Goal: Transaction & Acquisition: Purchase product/service

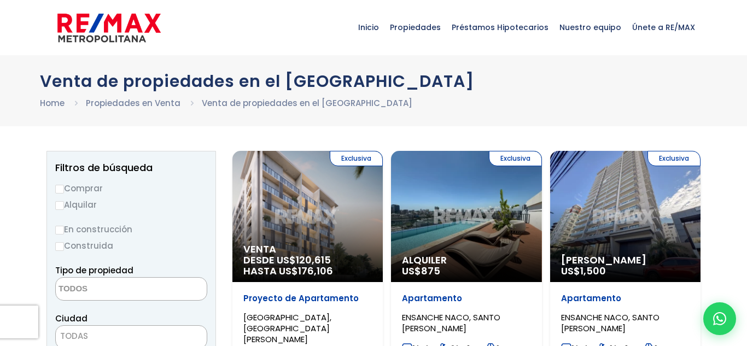
select select
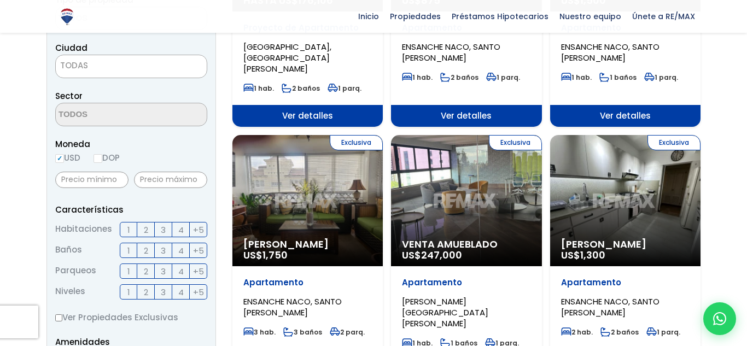
scroll to position [273, 0]
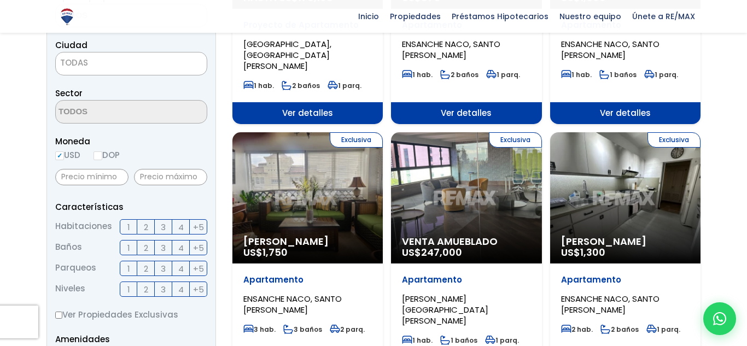
click at [144, 229] on span "2" at bounding box center [146, 227] width 4 height 14
click at [0, 0] on input "2" at bounding box center [0, 0] width 0 height 0
click at [147, 248] on span "2" at bounding box center [146, 248] width 4 height 14
click at [0, 0] on input "2" at bounding box center [0, 0] width 0 height 0
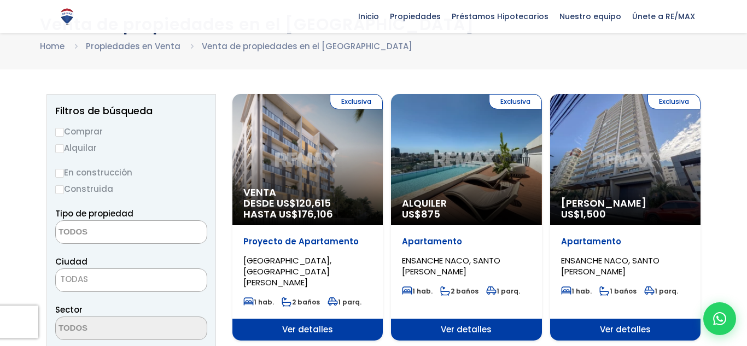
scroll to position [55, 0]
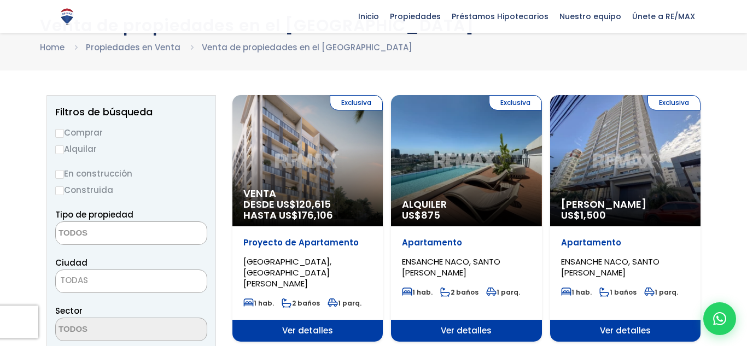
click at [79, 135] on label "Comprar" at bounding box center [131, 133] width 152 height 14
click at [64, 135] on input "Comprar" at bounding box center [59, 133] width 9 height 9
radio input "true"
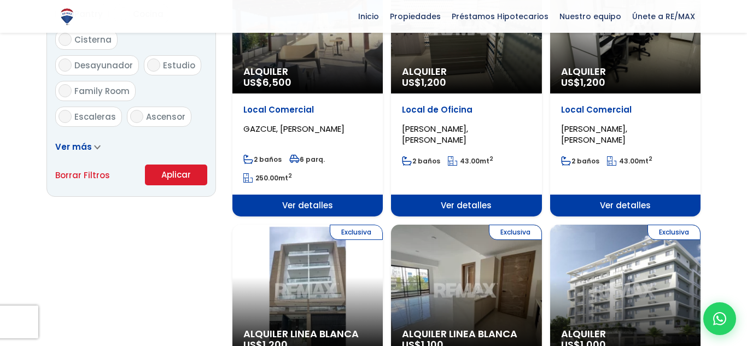
scroll to position [704, 0]
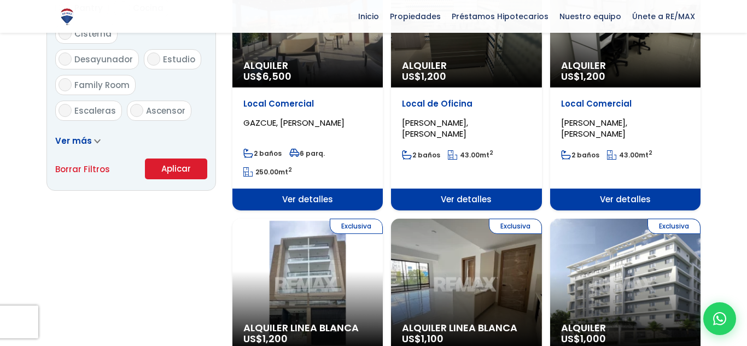
click at [160, 170] on button "Aplicar" at bounding box center [176, 169] width 62 height 21
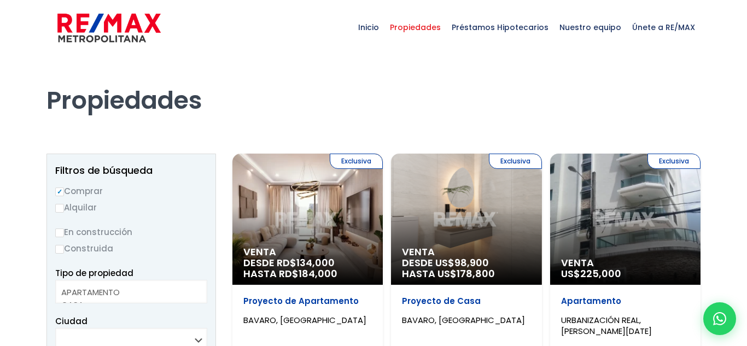
select select
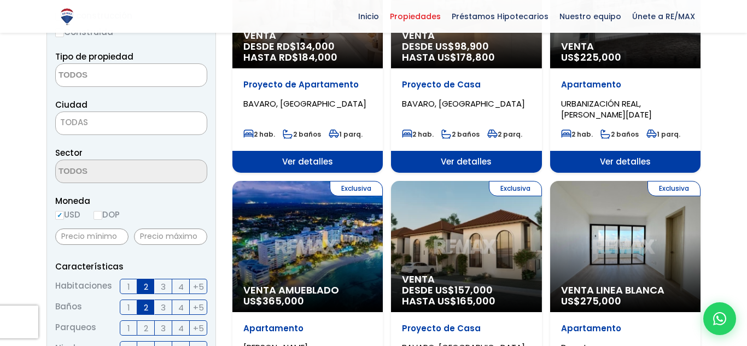
scroll to position [220, 0]
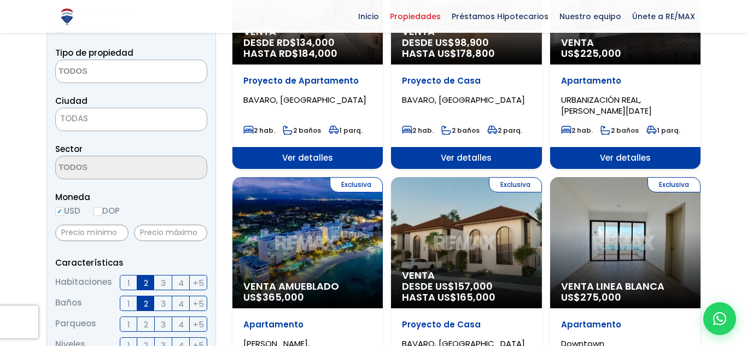
click at [102, 213] on input "DOP" at bounding box center [97, 211] width 9 height 9
radio input "true"
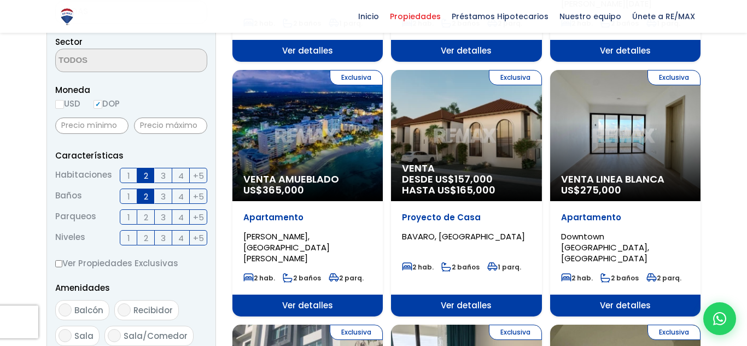
scroll to position [0, 0]
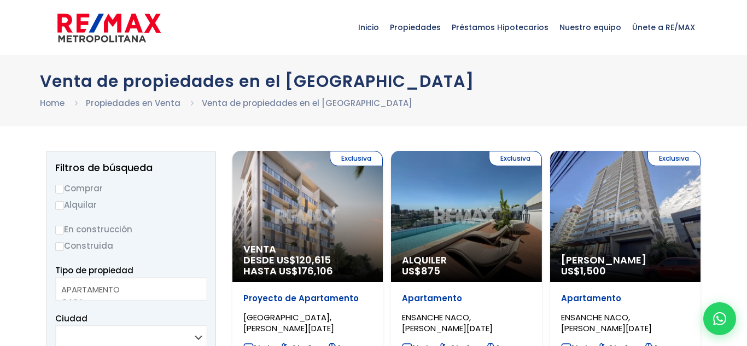
select select
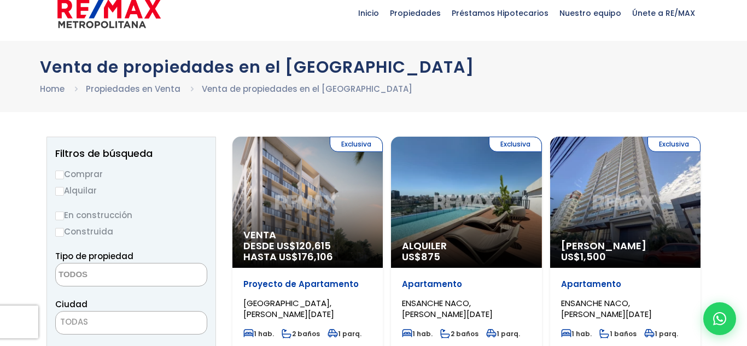
scroll to position [14, 0]
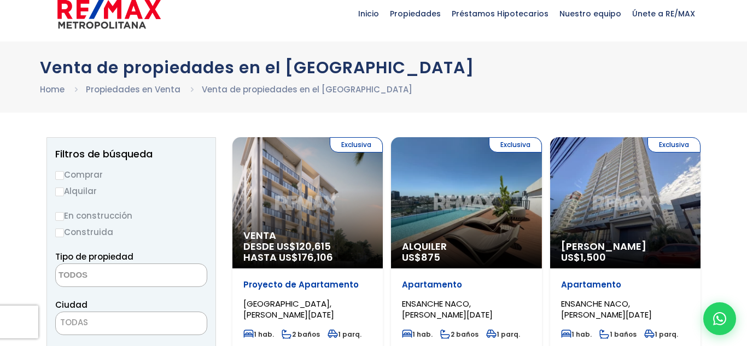
click at [75, 169] on label "Comprar" at bounding box center [131, 175] width 152 height 14
click at [64, 171] on input "Comprar" at bounding box center [59, 175] width 9 height 9
radio input "true"
click at [86, 220] on label "En construcción" at bounding box center [131, 216] width 152 height 14
click at [0, 0] on input "En construcción" at bounding box center [0, 0] width 0 height 0
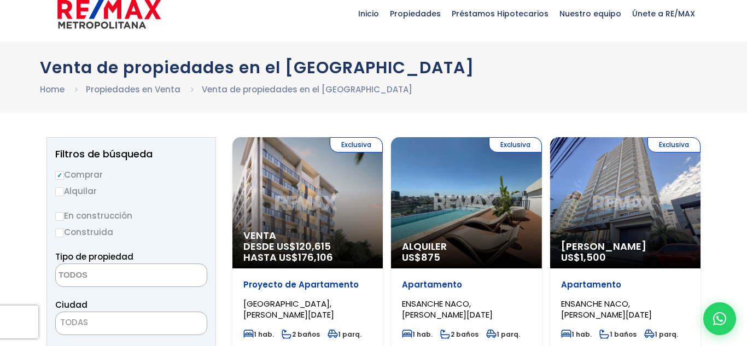
click at [68, 210] on label "En construcción" at bounding box center [131, 216] width 152 height 14
click at [0, 0] on input "En construcción" at bounding box center [0, 0] width 0 height 0
click at [66, 214] on label "En construcción" at bounding box center [131, 216] width 152 height 14
click at [0, 0] on input "En construcción" at bounding box center [0, 0] width 0 height 0
click at [63, 214] on input "En construcción" at bounding box center [59, 216] width 9 height 9
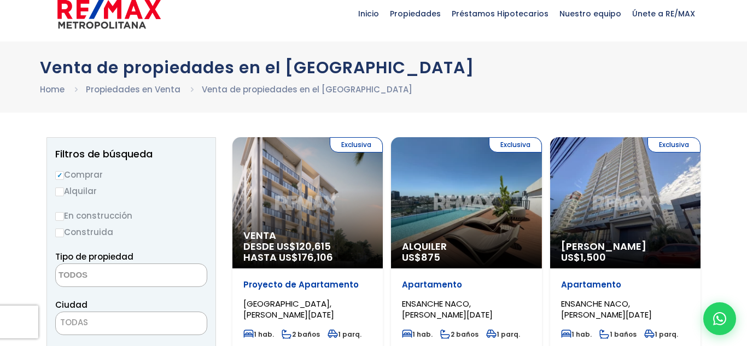
radio input "true"
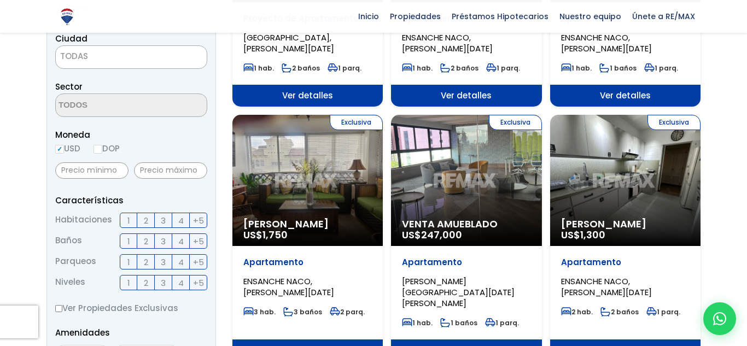
scroll to position [285, 0]
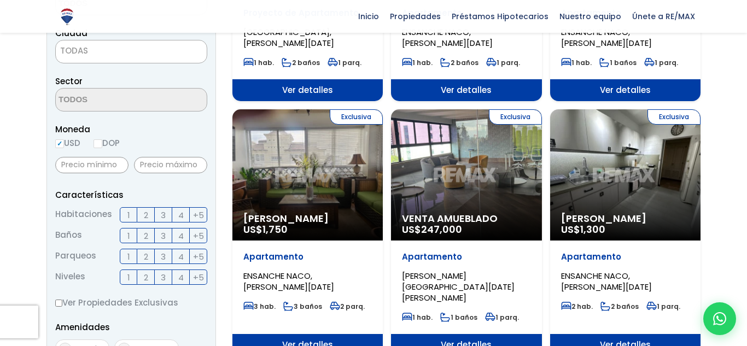
click at [146, 220] on span "2" at bounding box center [146, 215] width 4 height 14
click at [0, 0] on input "2" at bounding box center [0, 0] width 0 height 0
click at [146, 233] on span "2" at bounding box center [146, 236] width 4 height 14
click at [0, 0] on input "2" at bounding box center [0, 0] width 0 height 0
click at [125, 261] on label "1" at bounding box center [128, 256] width 17 height 15
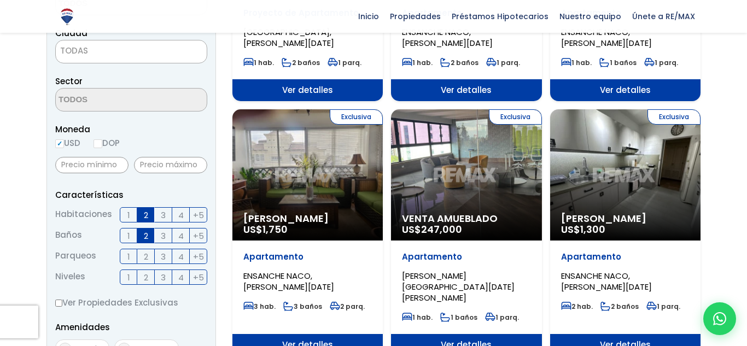
click at [0, 0] on input "1" at bounding box center [0, 0] width 0 height 0
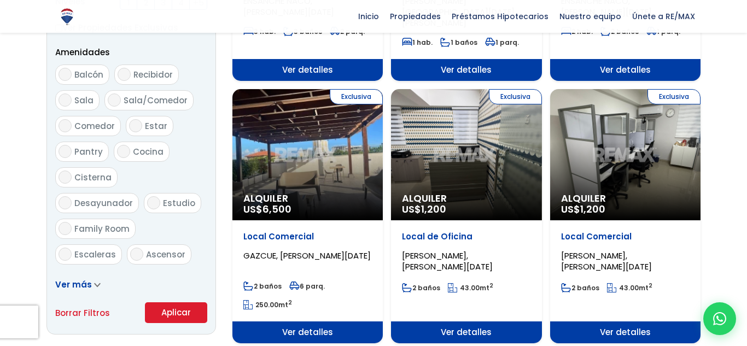
scroll to position [558, 0]
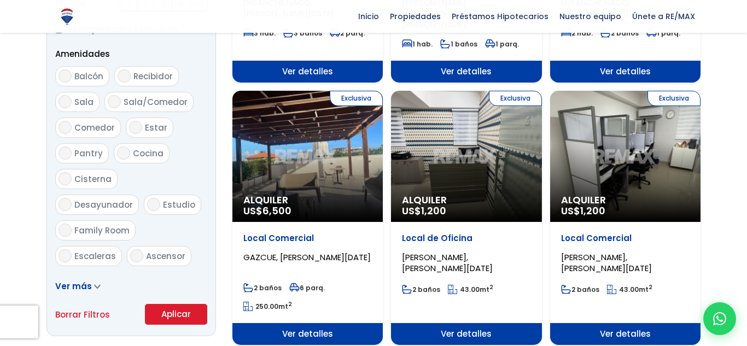
click at [83, 285] on span "Ver más" at bounding box center [73, 285] width 37 height 11
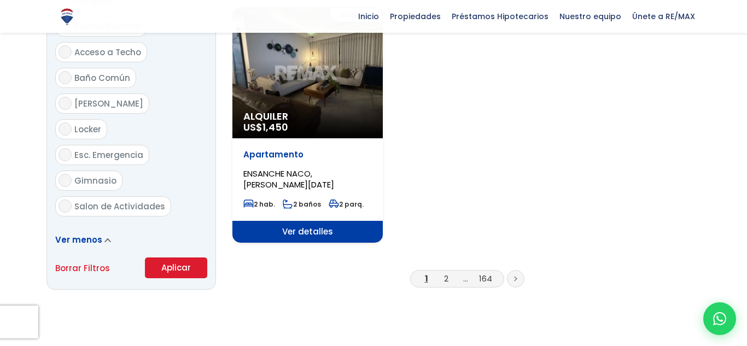
scroll to position [1408, 0]
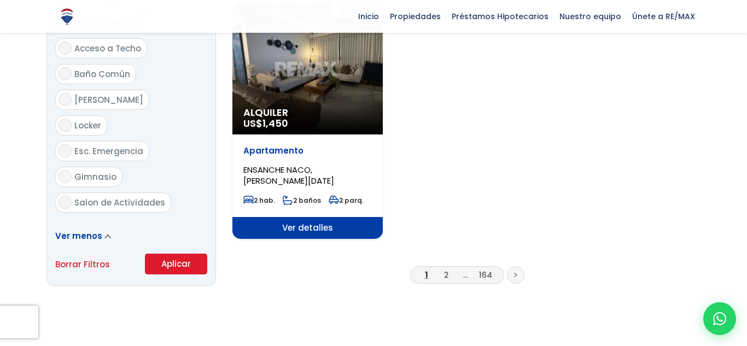
click at [177, 254] on button "Aplicar" at bounding box center [176, 264] width 62 height 21
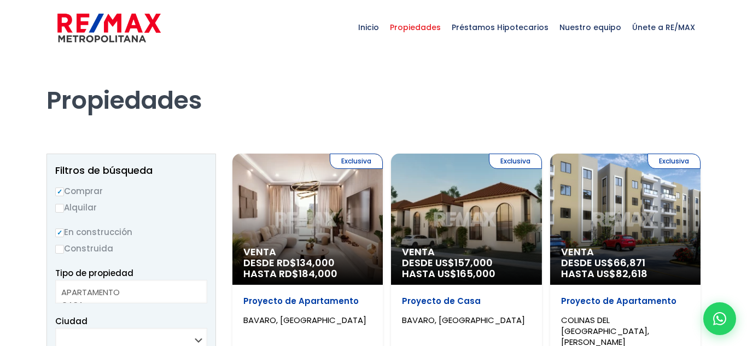
select select
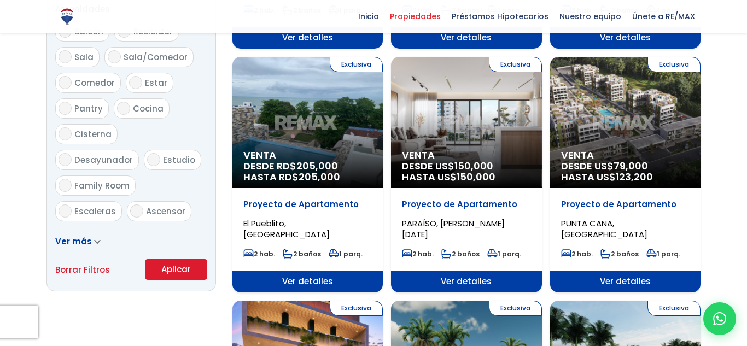
scroll to position [606, 0]
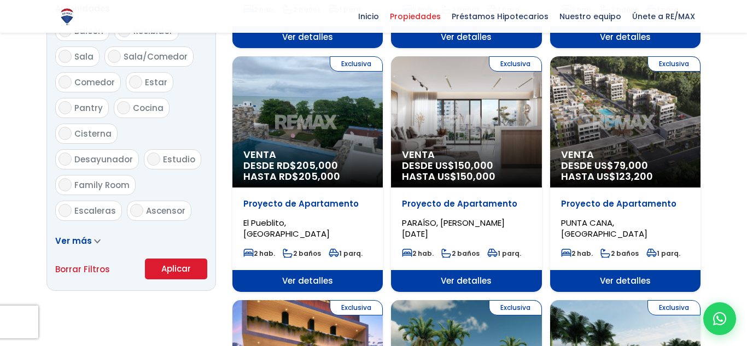
click at [444, 171] on span "HASTA US$ 150,000" at bounding box center [466, 176] width 128 height 11
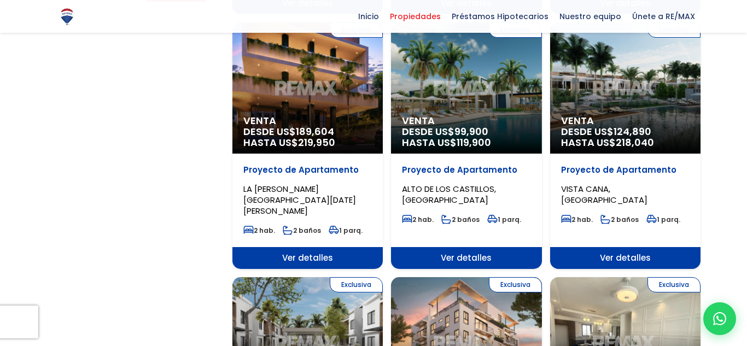
scroll to position [887, 0]
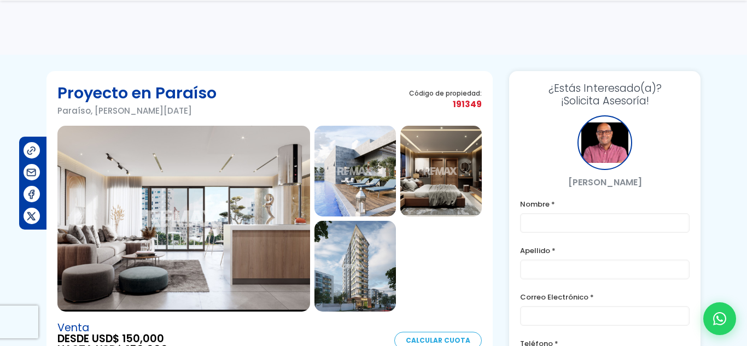
scroll to position [67, 0]
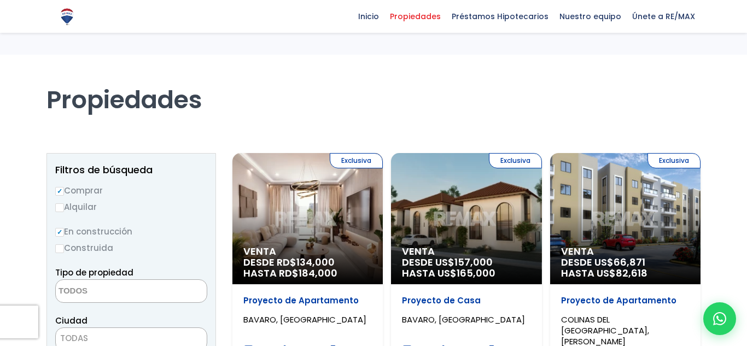
select select
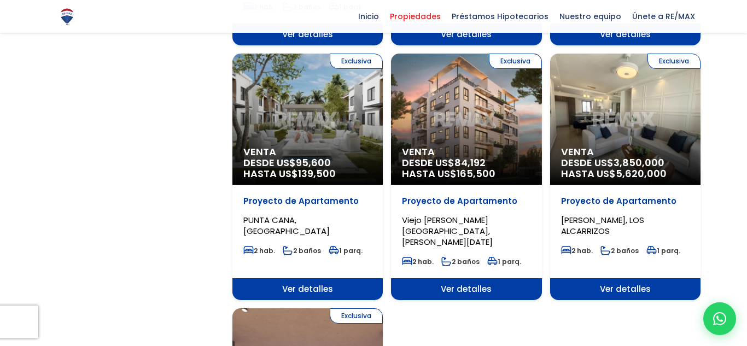
scroll to position [1110, 0]
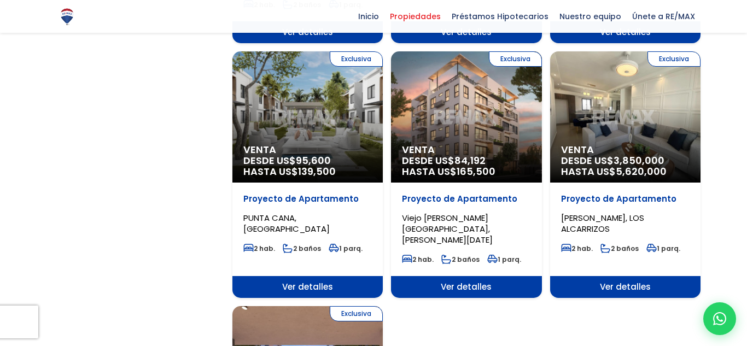
click at [661, 98] on div "Exclusiva Venta DESDE US$ 3,850,000 HASTA US$ 5,620,000" at bounding box center [625, 116] width 150 height 131
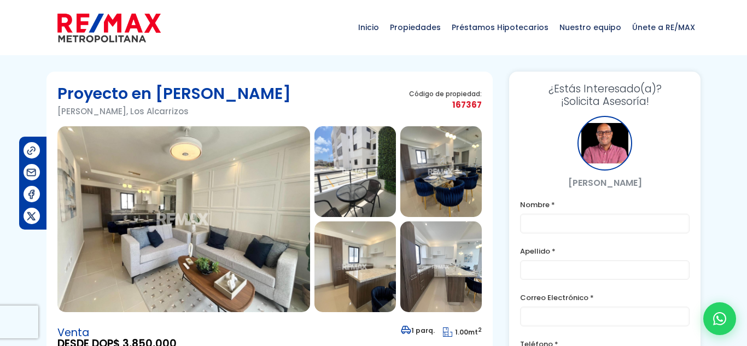
click at [362, 188] on img at bounding box center [354, 171] width 81 height 91
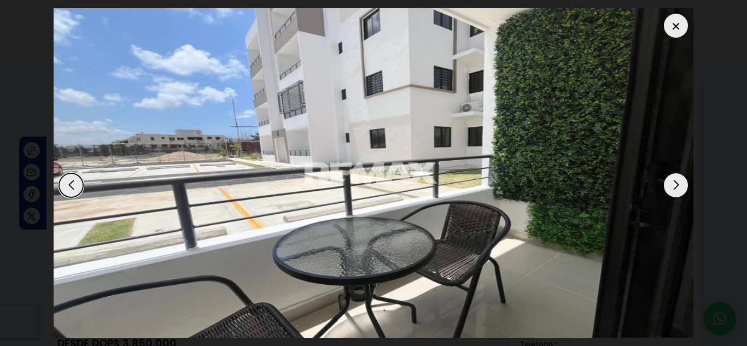
click at [670, 182] on div "Next slide" at bounding box center [676, 185] width 24 height 24
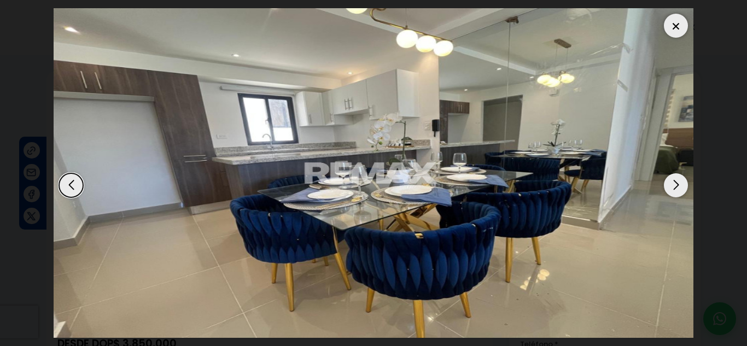
click at [670, 182] on div "Next slide" at bounding box center [676, 185] width 24 height 24
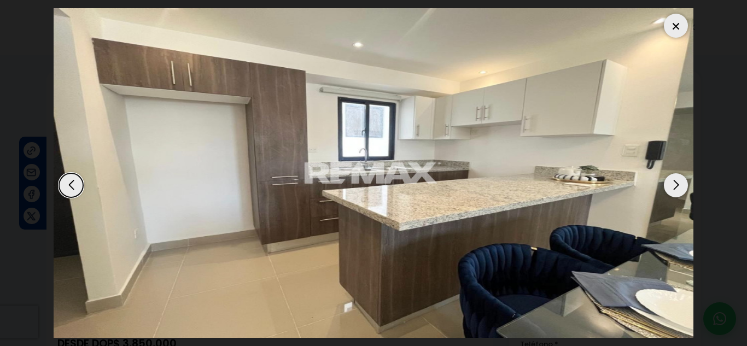
click at [670, 182] on div "Next slide" at bounding box center [676, 185] width 24 height 24
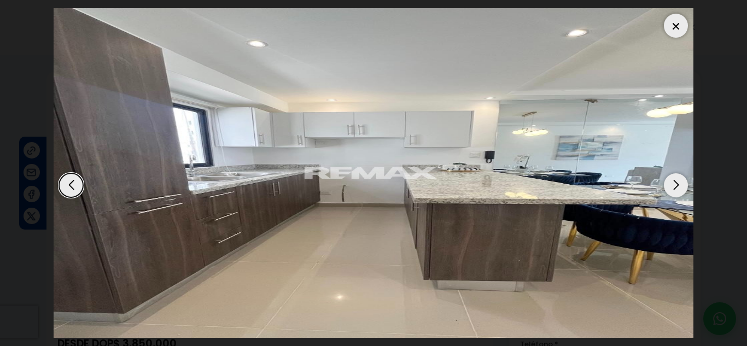
click at [670, 182] on div "Next slide" at bounding box center [676, 185] width 24 height 24
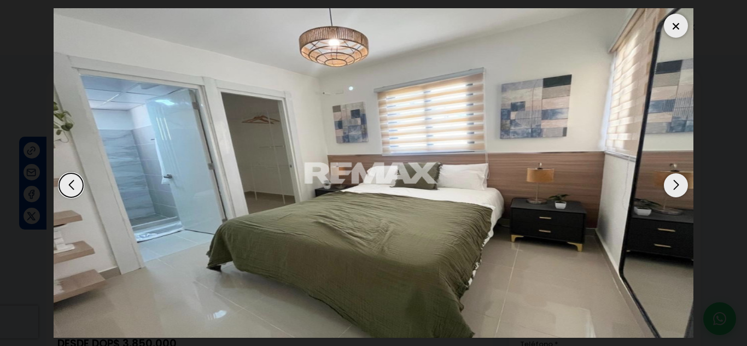
click at [670, 182] on div "Next slide" at bounding box center [676, 185] width 24 height 24
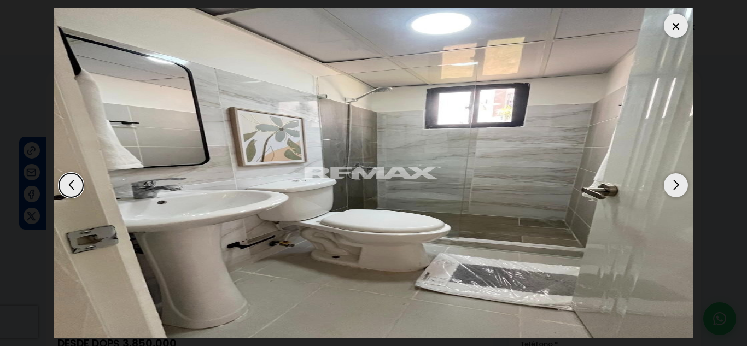
click at [670, 182] on div "Next slide" at bounding box center [676, 185] width 24 height 24
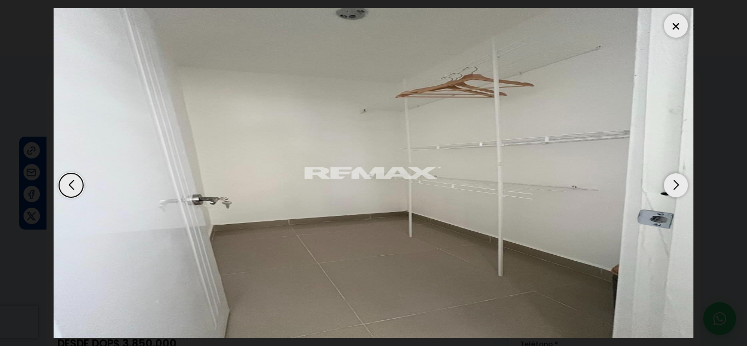
click at [670, 182] on div "Next slide" at bounding box center [676, 185] width 24 height 24
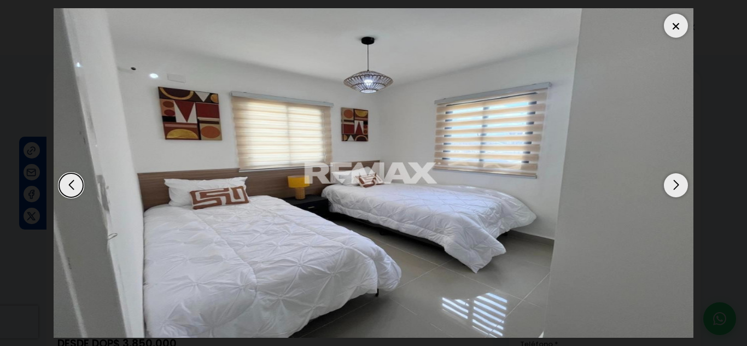
click at [670, 182] on div "Next slide" at bounding box center [676, 185] width 24 height 24
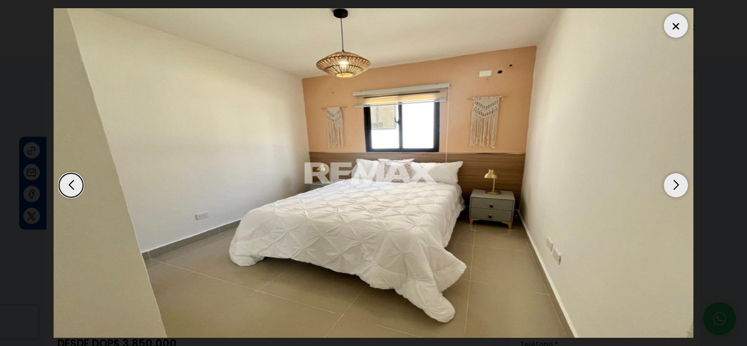
click at [670, 182] on div "Next slide" at bounding box center [676, 185] width 24 height 24
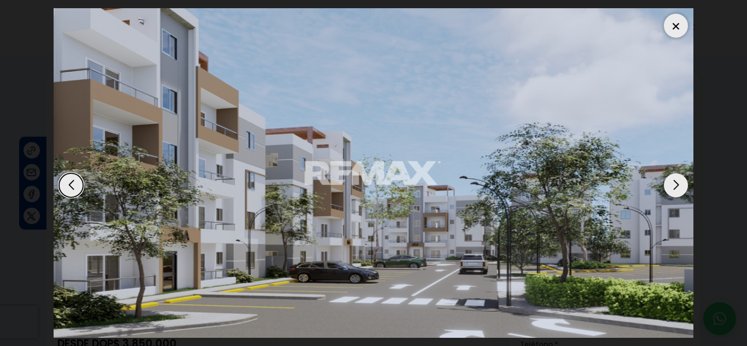
click at [670, 183] on div "Next slide" at bounding box center [676, 185] width 24 height 24
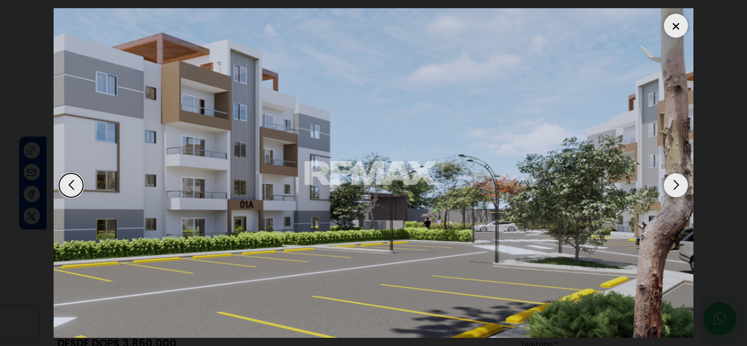
click at [671, 184] on div "Next slide" at bounding box center [676, 185] width 24 height 24
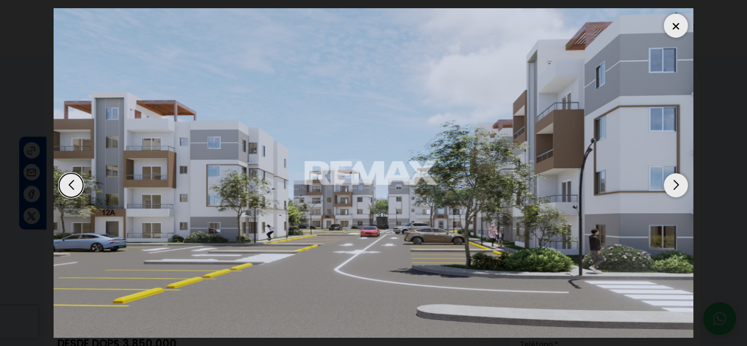
click at [681, 31] on div at bounding box center [676, 26] width 24 height 24
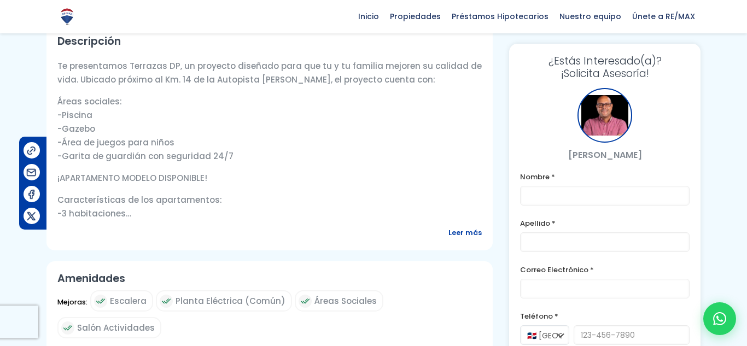
scroll to position [377, 0]
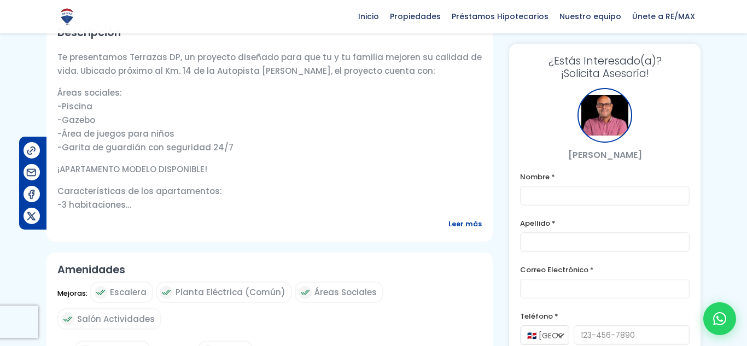
click at [456, 229] on span "Leer más" at bounding box center [464, 224] width 33 height 14
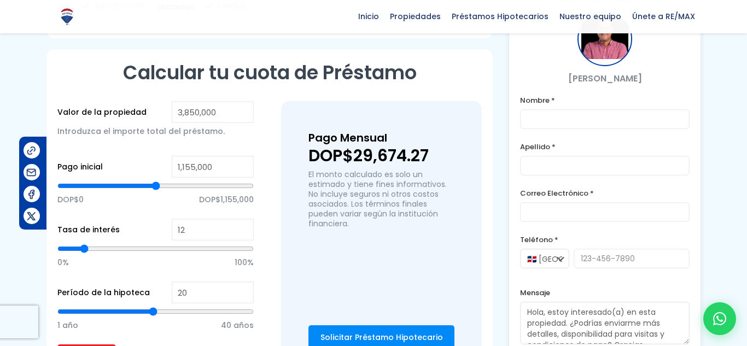
scroll to position [1048, 0]
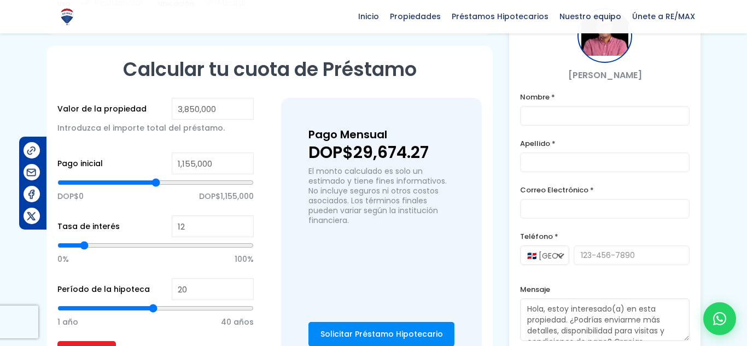
type input "1,894,773"
type input "1894773"
type input "1,886,712"
type input "1886712"
type input "1,865,684"
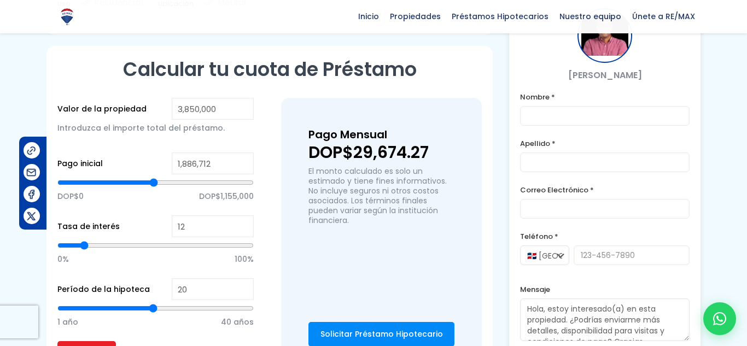
type input "1865684"
type input "1,797,519"
type input "1797519"
type input "1,663,993"
type input "1663993"
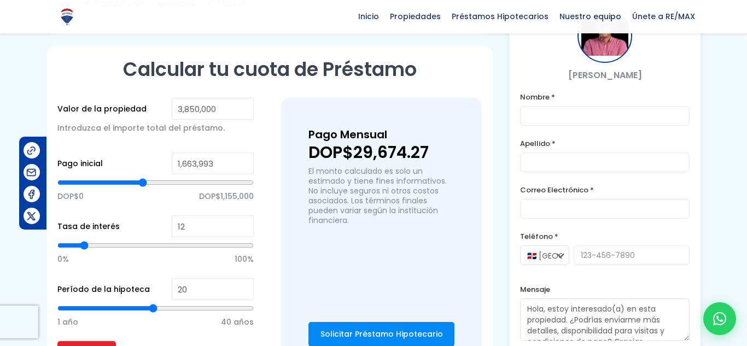
type input "1,012,835"
type input "1012835"
type input "524,817"
type input "524817"
type input "352,915"
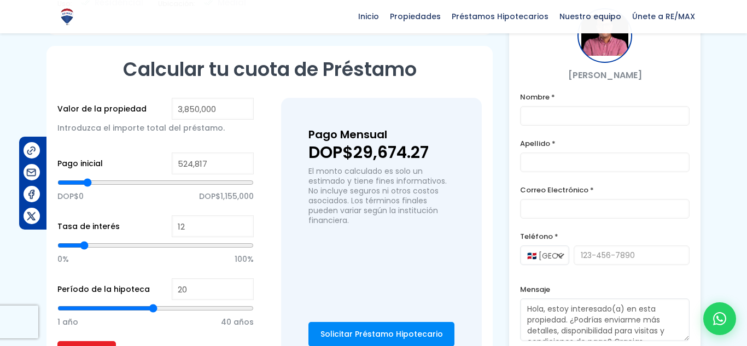
type input "352915"
type input "299,995"
type input "299995"
type input "219,564"
type input "219564"
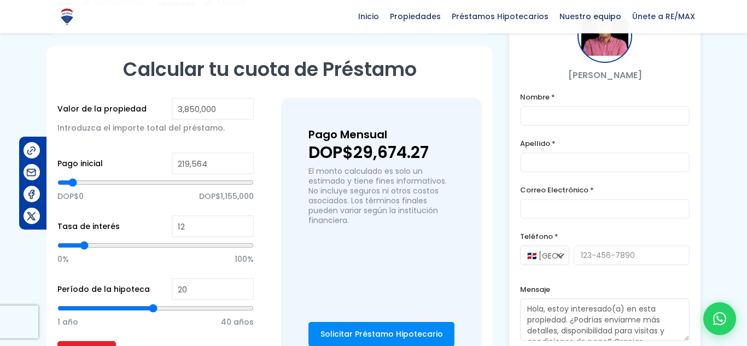
type input "141,762"
type input "141762"
type input "103,036"
type input "103036"
type input "30,665"
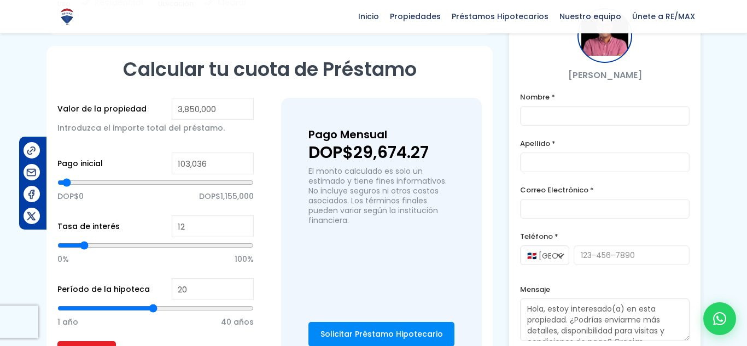
type input "30665"
type input "0"
drag, startPoint x: 154, startPoint y: 157, endPoint x: 17, endPoint y: 149, distance: 136.9
type input "0"
click at [57, 177] on input "range" at bounding box center [155, 182] width 196 height 11
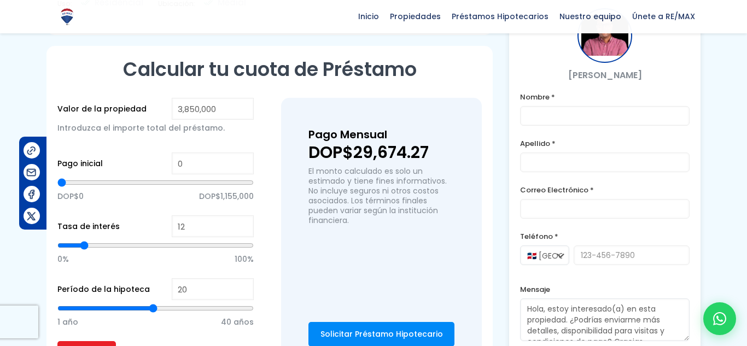
type input "289,482"
type input "289482"
click at [75, 177] on input "range" at bounding box center [155, 182] width 196 height 11
type input "287,905"
type input "287905"
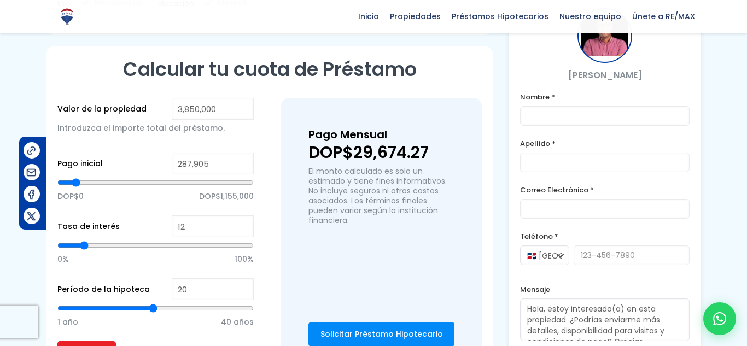
type input "281,421"
type input "281421"
type input "274,937"
type input "274937"
type input "271,608"
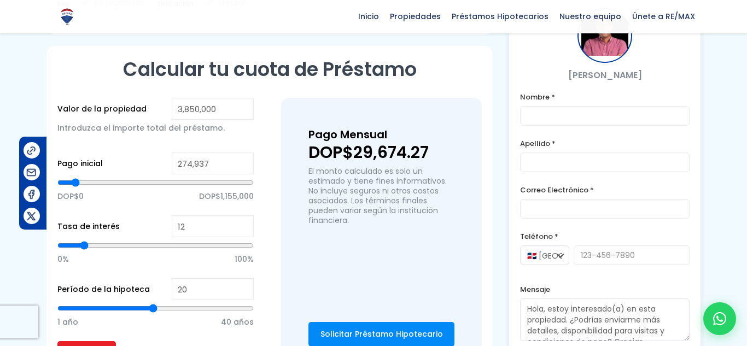
type input "271608"
type input "265,300"
type input "265300"
type input "258,816"
type input "258816"
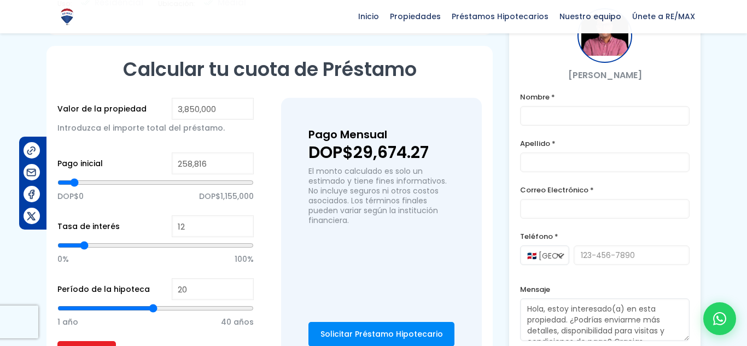
type input "255,487"
type input "255487"
type input "249,003"
type input "249003"
type input "242,520"
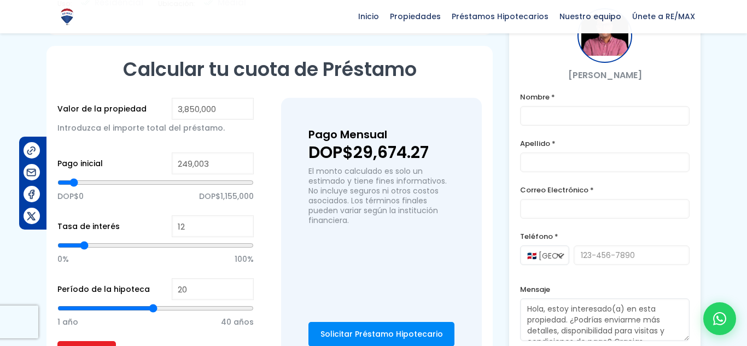
type input "242520"
type input "239,366"
type input "239366"
type input "234,459"
type input "234459"
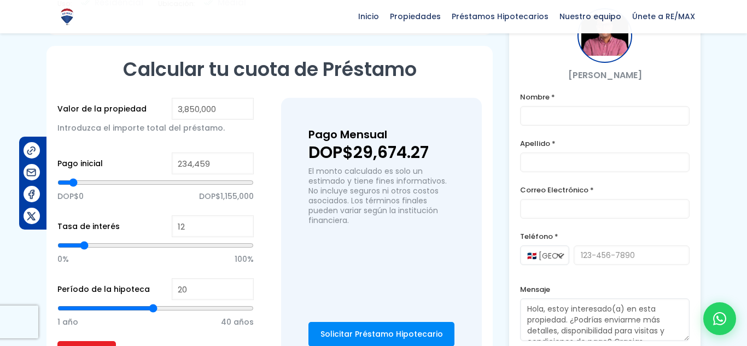
type input "231,305"
type input "231305"
type input "229,728"
type input "229728"
type input "226,398"
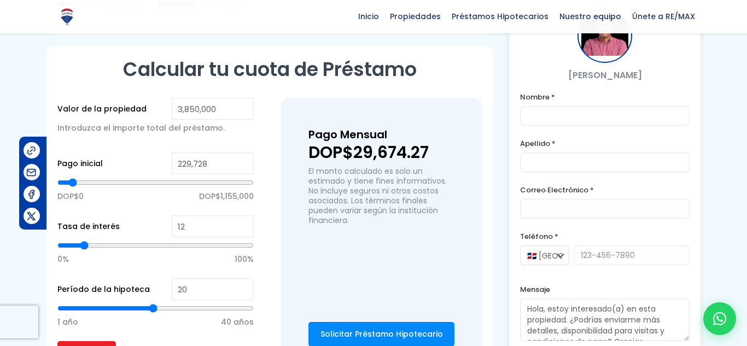
type input "226398"
type input "223,244"
type input "223244"
type input "221,492"
type input "221492"
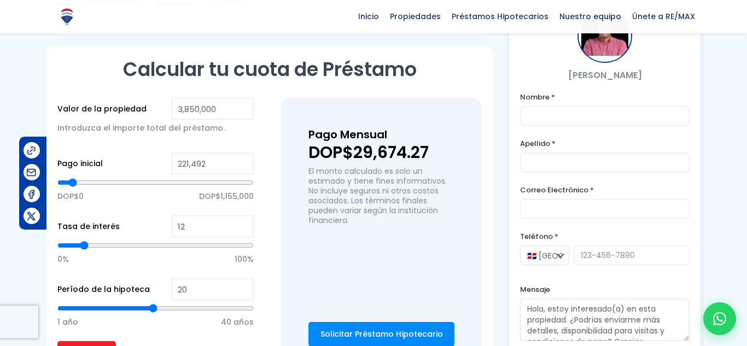
type input "218,338"
type input "218338"
type input "215,184"
type input "215184"
type input "211,854"
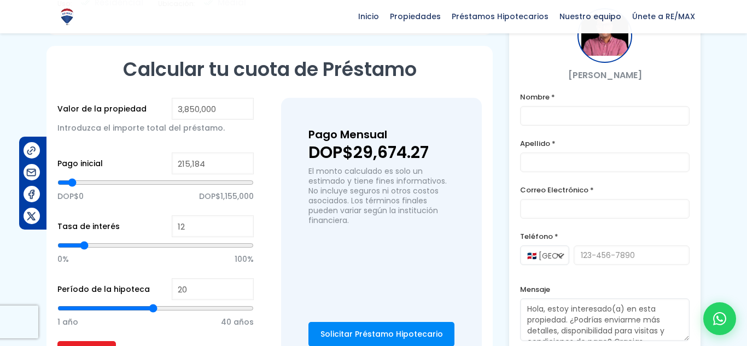
type input "211854"
type input "210,277"
type input "210277"
type input "206,948"
type input "206948"
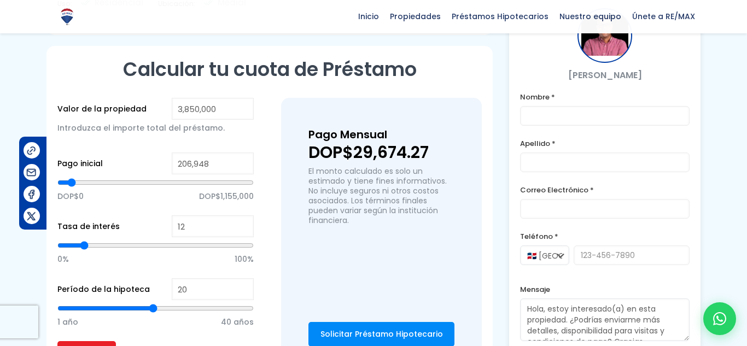
type input "203,794"
type input "203794"
type input "202,217"
type input "202217"
type input "198,887"
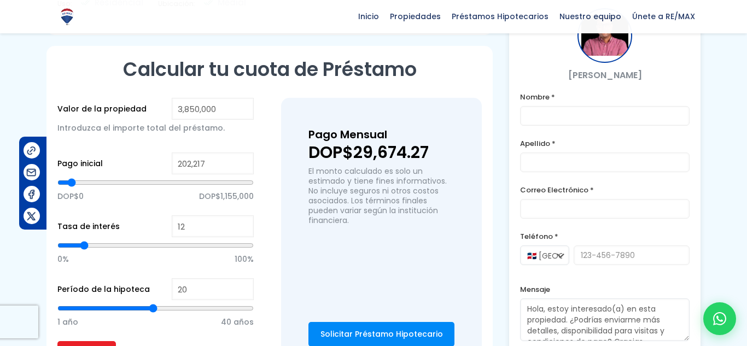
type input "198887"
type input "195,733"
type input "195733"
type input "192,404"
type input "192404"
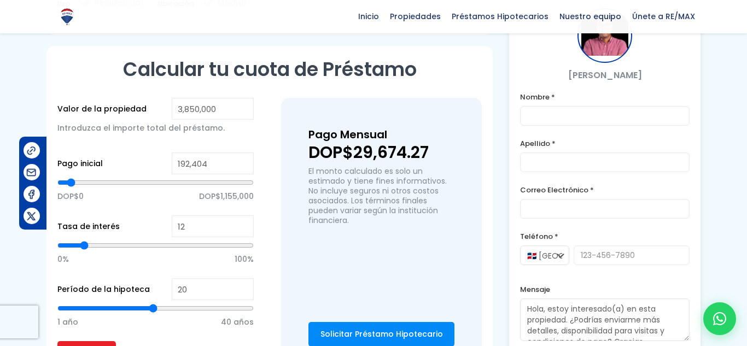
type input "190,827"
type input "190827"
type input "187,672"
type input "187672"
type input "184,343"
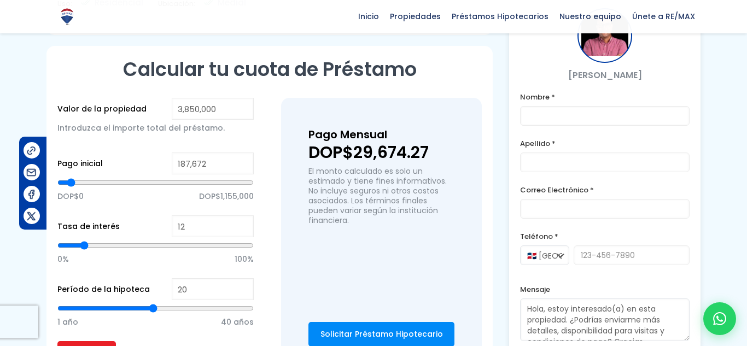
type input "184343"
type input "182,766"
type input "182766"
type input "179,612"
type input "179612"
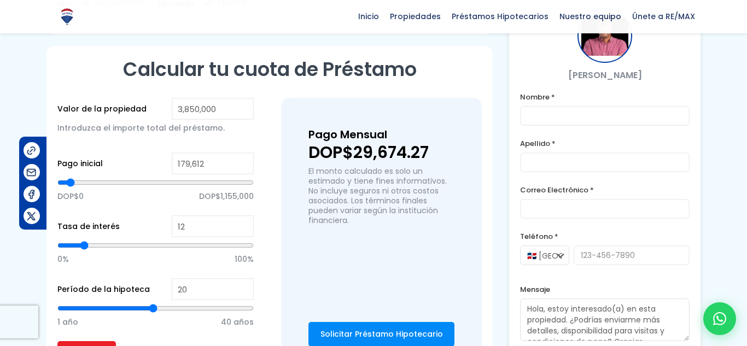
type input "176,282"
type input "176282"
type input "174,705"
type input "174705"
type input "171,376"
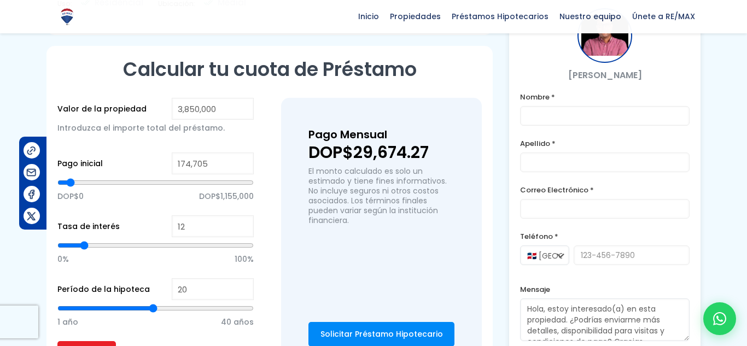
type input "171376"
type input "168,222"
type input "168222"
type input "166,645"
type input "166645"
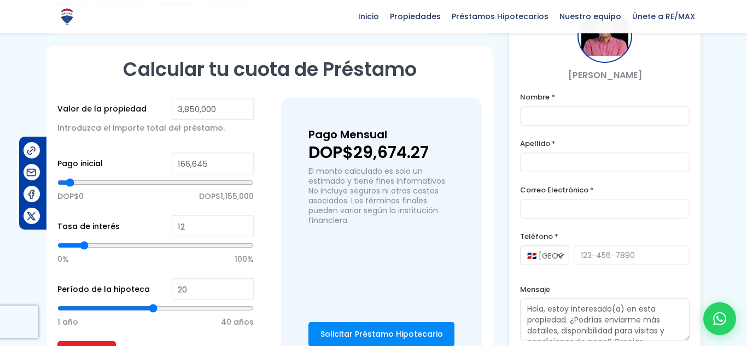
type input "163,315"
type input "163315"
type input "160,161"
type input "160161"
type input "158,584"
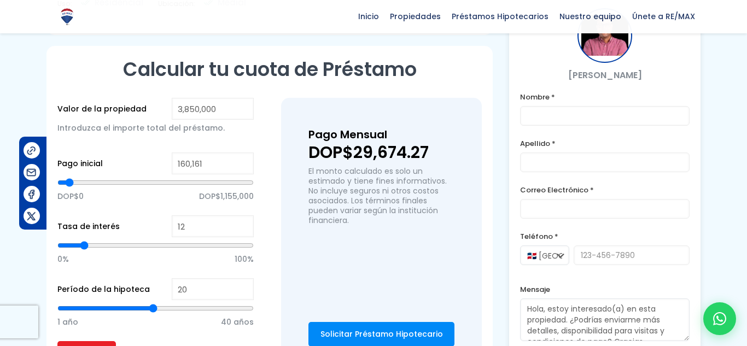
type input "158584"
type input "155,255"
type input "155255"
type input "152,100"
type input "152100"
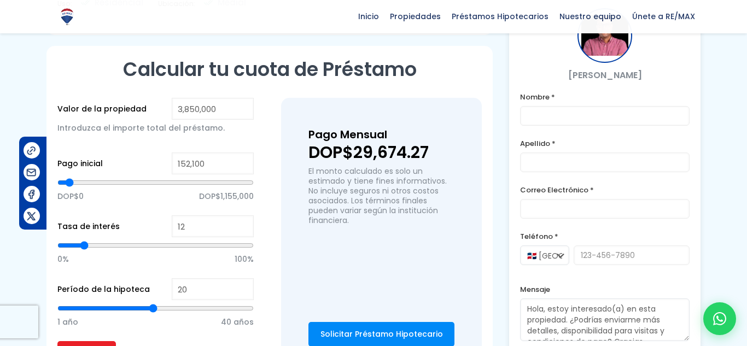
type input "148,771"
type input "148771"
type input "147,194"
type input "147194"
type input "148,771"
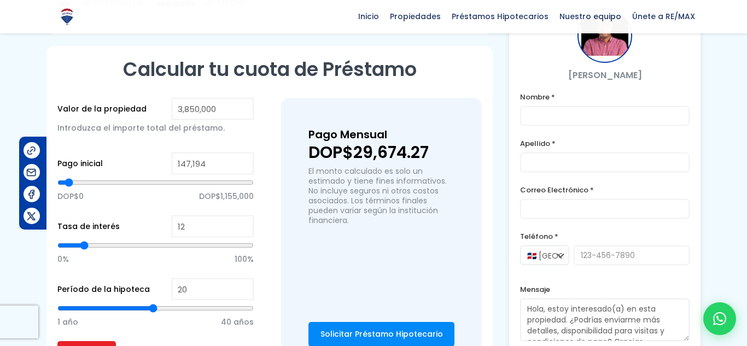
type input "148771"
type input "150,523"
type input "150523"
type input "152,100"
type input "152100"
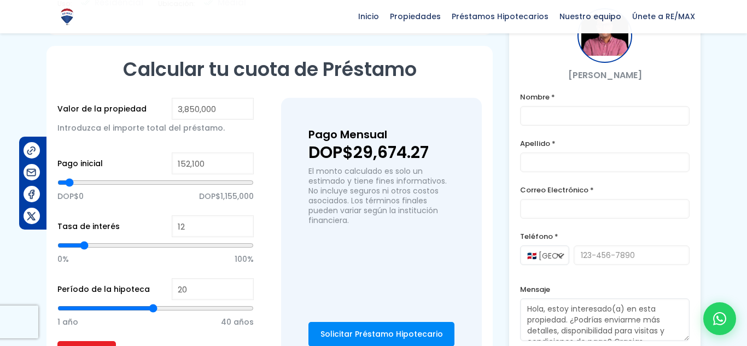
type input "153,678"
type input "153678"
type input "155,255"
type input "155255"
type input "156,832"
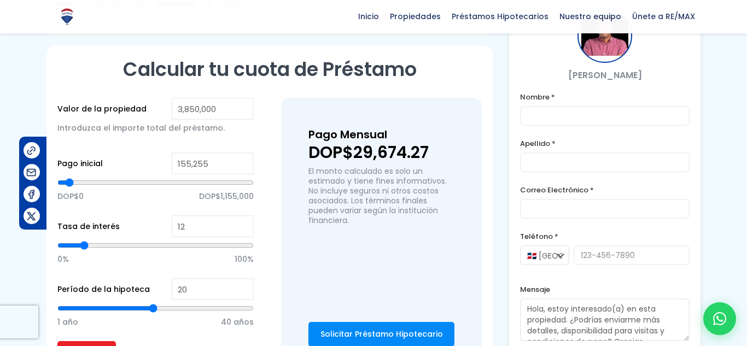
type input "156832"
type input "158,584"
type input "158584"
type input "156,832"
type input "156832"
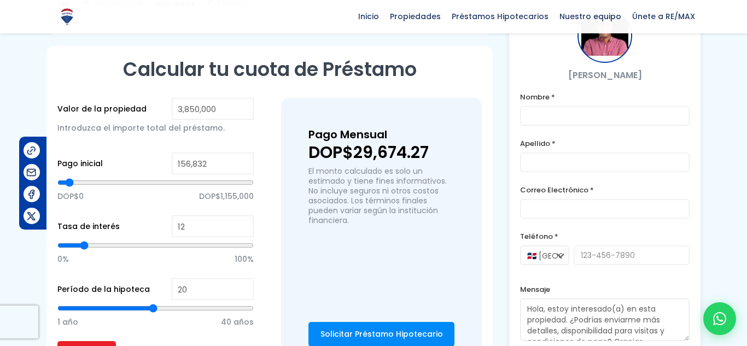
type input "155,255"
type input "155255"
type input "153,678"
type input "153678"
type input "152,100"
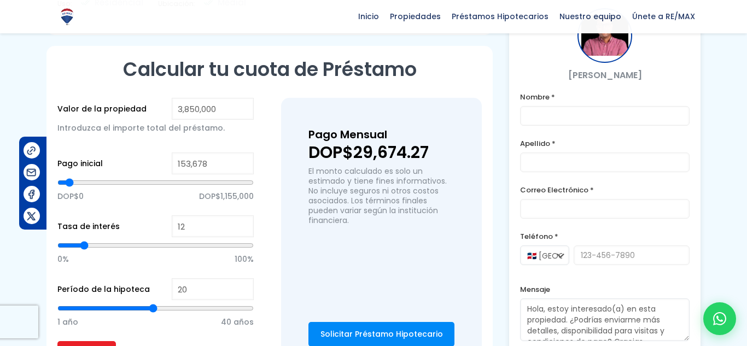
type input "152100"
type input "150,523"
type input "150523"
type input "148,771"
type input "148771"
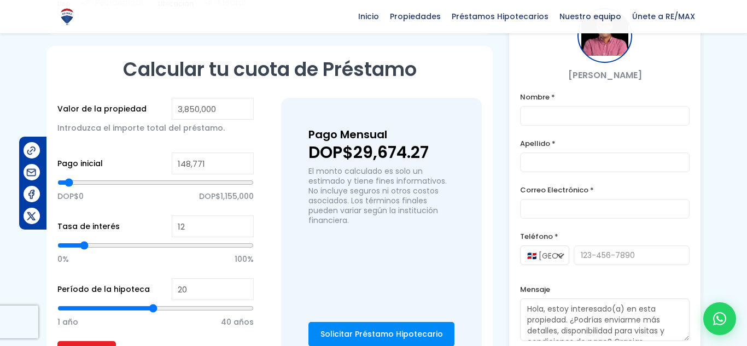
type input "150,523"
type input "150523"
type input "152,100"
type input "152100"
type input "153,678"
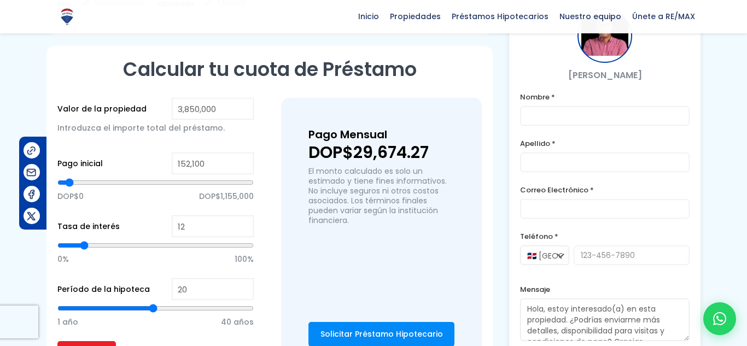
type input "153678"
type input "155,255"
type input "155255"
type input "156,832"
type input "156832"
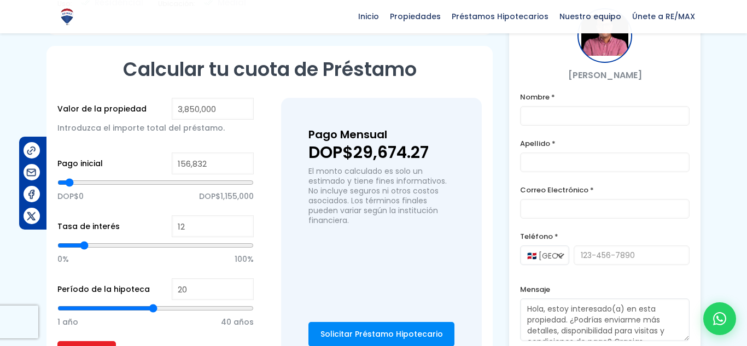
type input "158,584"
type input "158584"
type input "160,161"
type input "160161"
type input "161,738"
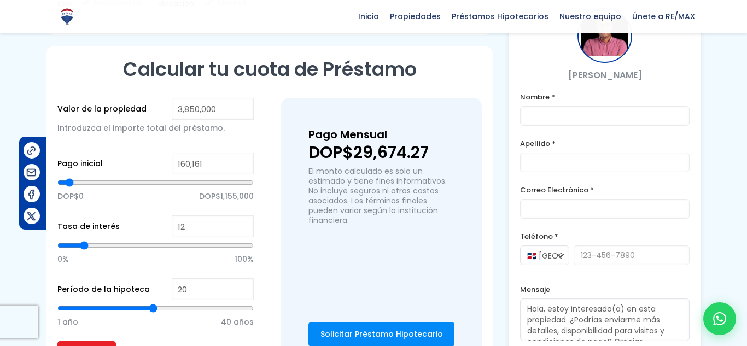
type input "161738"
type input "158,584"
type input "158584"
type input "156,832"
type input "156832"
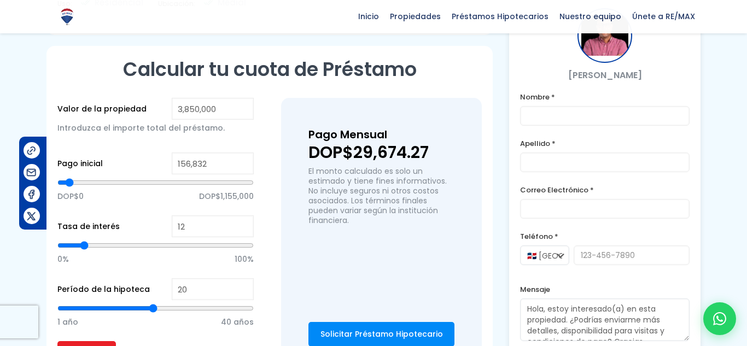
type input "155,255"
type input "155255"
type input "156,832"
type input "156832"
type input "158,584"
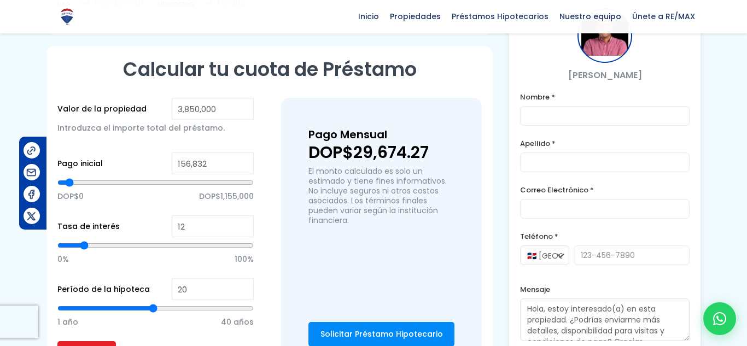
type input "158584"
type input "160,161"
type input "160161"
type input "161,738"
type input "161738"
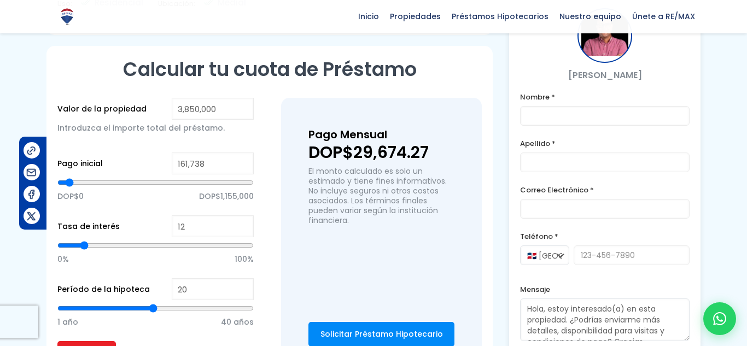
type input "163,315"
type input "163315"
type input "165,068"
type input "165068"
type input "166,645"
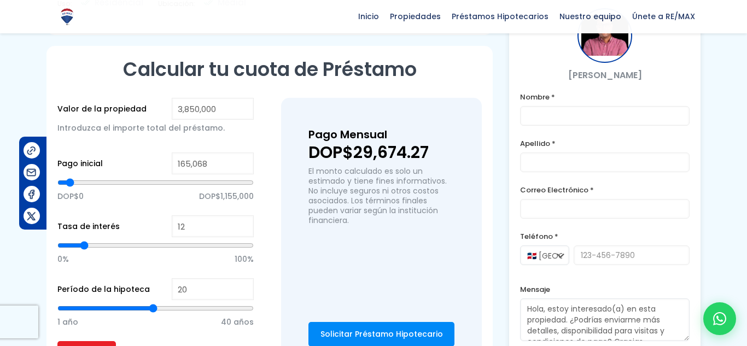
type input "166645"
type input "165,068"
type input "165068"
type input "163,315"
type input "163315"
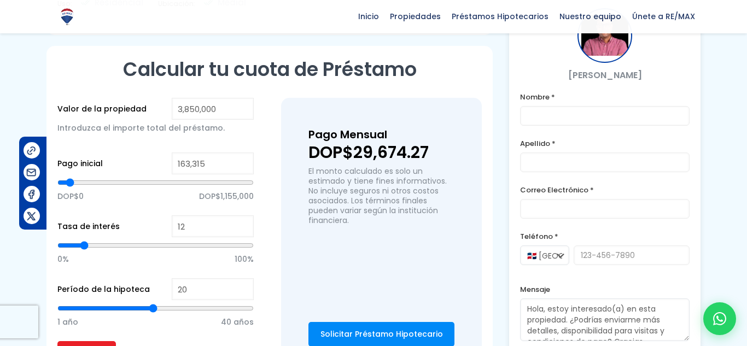
type input "161,738"
type input "161738"
type input "160,161"
type input "160161"
type input "158,584"
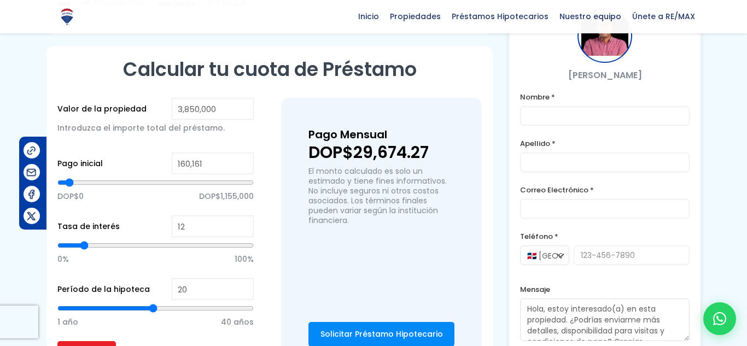
type input "158584"
type input "156,832"
type input "156832"
type input "155,255"
type input "155255"
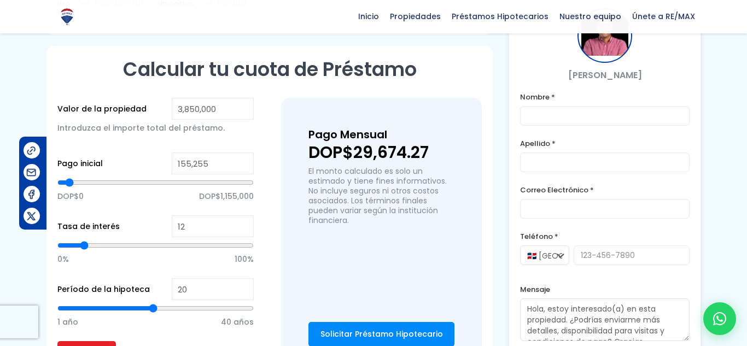
type input "153,678"
drag, startPoint x: 75, startPoint y: 154, endPoint x: 69, endPoint y: 156, distance: 6.8
type input "153678"
click at [69, 177] on input "range" at bounding box center [155, 182] width 196 height 11
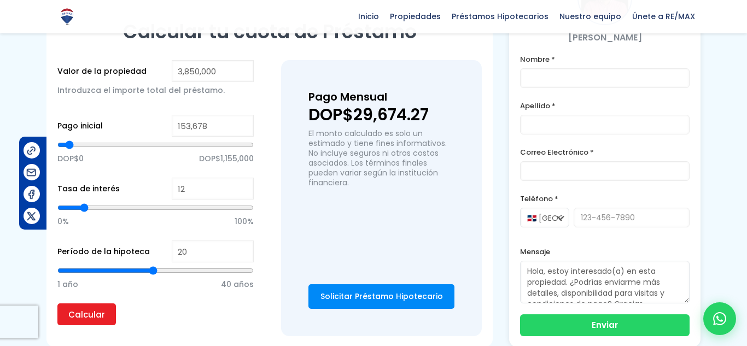
scroll to position [1087, 0]
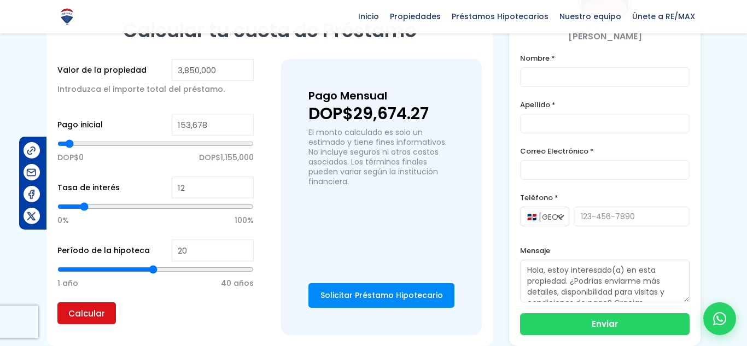
click at [99, 302] on input "Calcular" at bounding box center [86, 313] width 58 height 22
type input "25"
click at [179, 264] on input "range" at bounding box center [155, 269] width 196 height 11
click at [87, 302] on input "Calcular" at bounding box center [86, 313] width 58 height 22
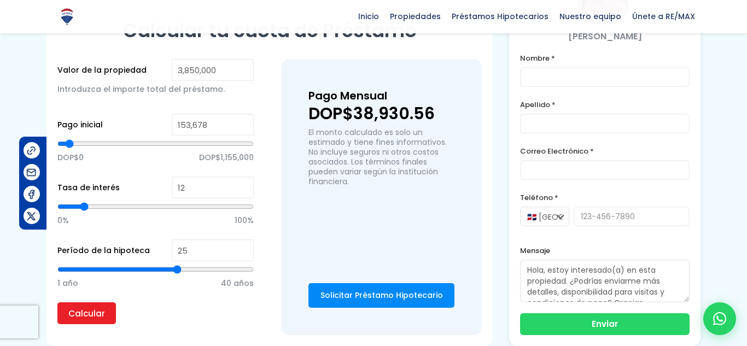
type input "29"
click at [198, 264] on input "range" at bounding box center [155, 269] width 196 height 11
type input "31"
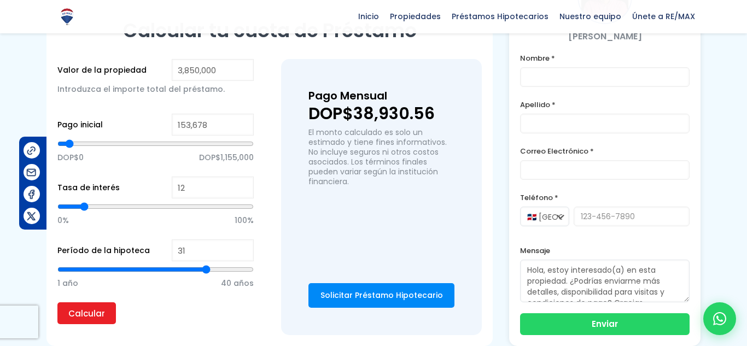
click at [207, 264] on input "range" at bounding box center [155, 269] width 196 height 11
click at [200, 264] on input "range" at bounding box center [155, 269] width 196 height 11
click at [63, 302] on input "Calcular" at bounding box center [86, 313] width 58 height 22
drag, startPoint x: 223, startPoint y: 247, endPoint x: 270, endPoint y: 245, distance: 47.0
click at [254, 264] on input "range" at bounding box center [155, 269] width 196 height 11
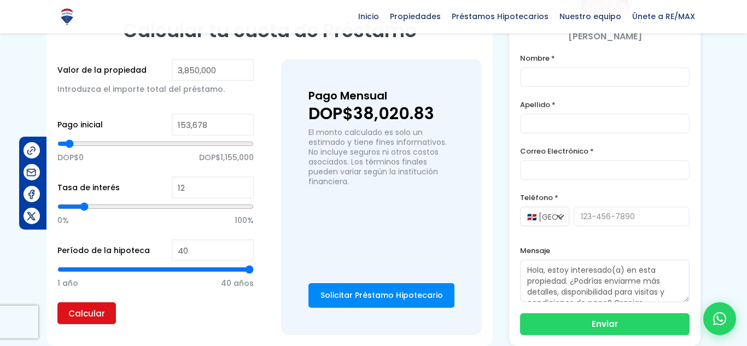
click at [100, 302] on input "Calcular" at bounding box center [86, 313] width 58 height 22
click at [170, 264] on input "range" at bounding box center [155, 269] width 196 height 11
click at [152, 264] on input "range" at bounding box center [155, 269] width 196 height 11
click at [84, 302] on input "Calcular" at bounding box center [86, 313] width 58 height 22
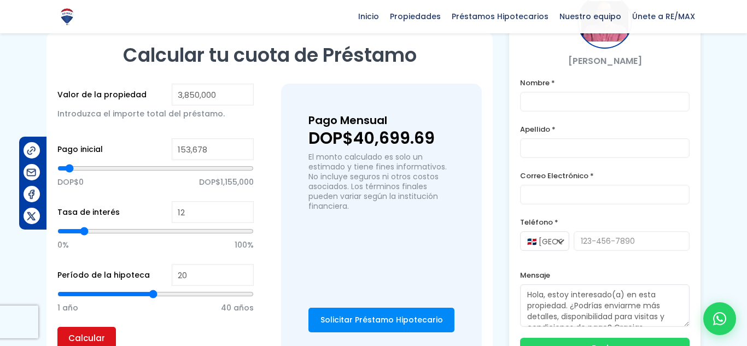
scroll to position [1063, 0]
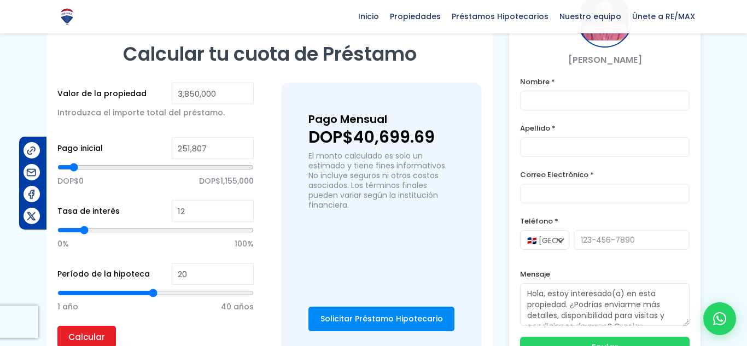
click at [74, 162] on input "range" at bounding box center [155, 167] width 196 height 11
click at [106, 326] on input "Calcular" at bounding box center [86, 337] width 58 height 22
click at [184, 288] on input "range" at bounding box center [155, 293] width 196 height 11
click at [141, 298] on p "1 año 40 años" at bounding box center [155, 306] width 196 height 16
click at [102, 326] on input "Calcular" at bounding box center [86, 337] width 58 height 22
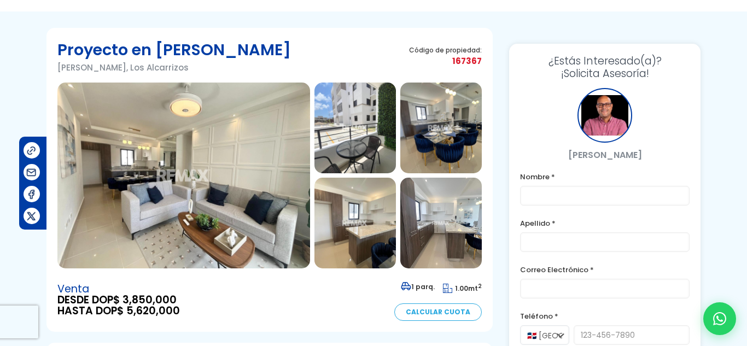
scroll to position [43, 0]
